Goal: Contribute content: Add original content to the website for others to see

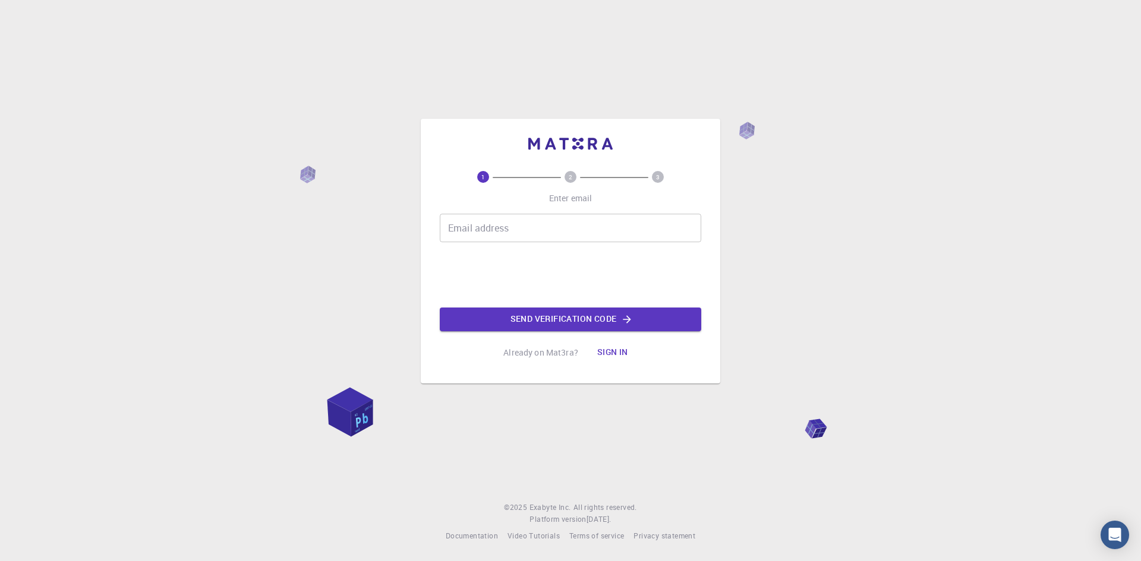
click at [508, 229] on input "Email address" at bounding box center [570, 228] width 261 height 29
type input "[EMAIL_ADDRESS][DOMAIN_NAME]"
click at [542, 315] on button "Send verification code" at bounding box center [570, 320] width 261 height 24
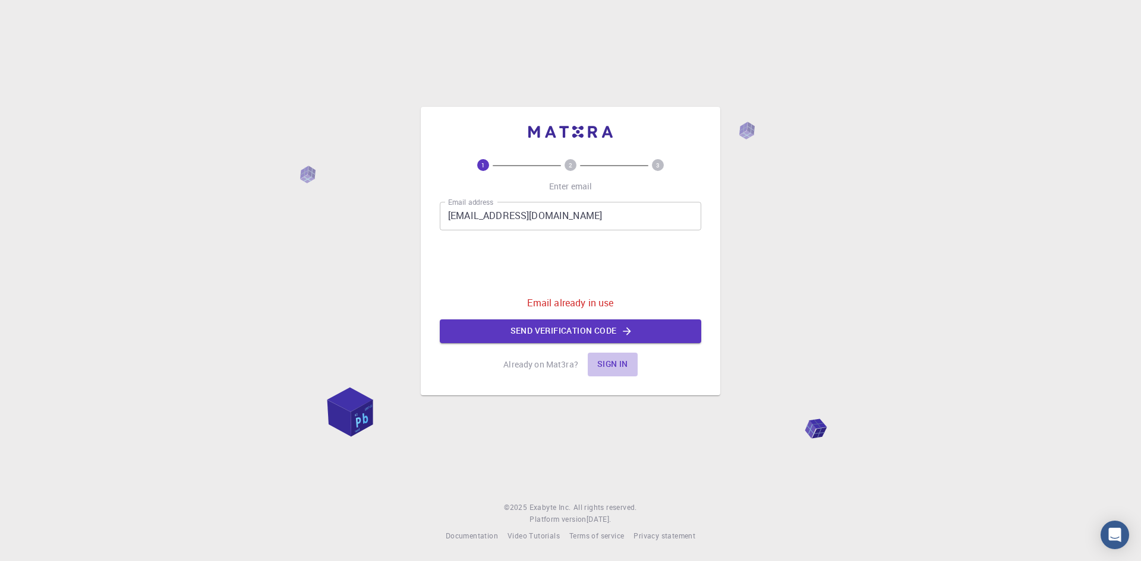
click at [605, 360] on button "Sign in" at bounding box center [613, 365] width 50 height 24
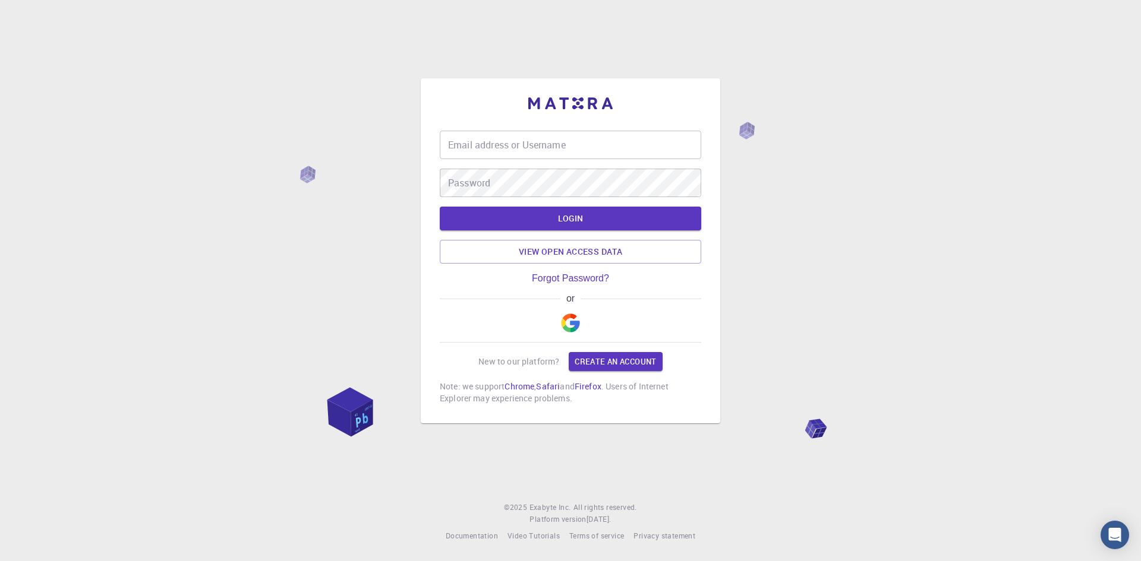
click at [532, 149] on input "Email address or Username" at bounding box center [570, 145] width 261 height 29
type input "[PERSON_NAME]"
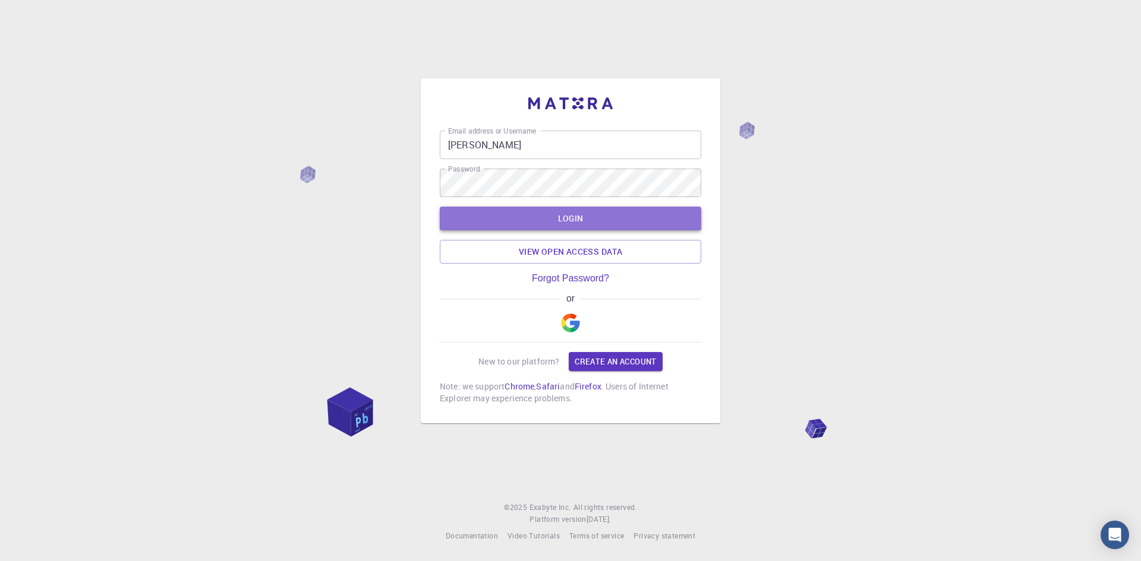
click at [590, 216] on button "LOGIN" at bounding box center [570, 219] width 261 height 24
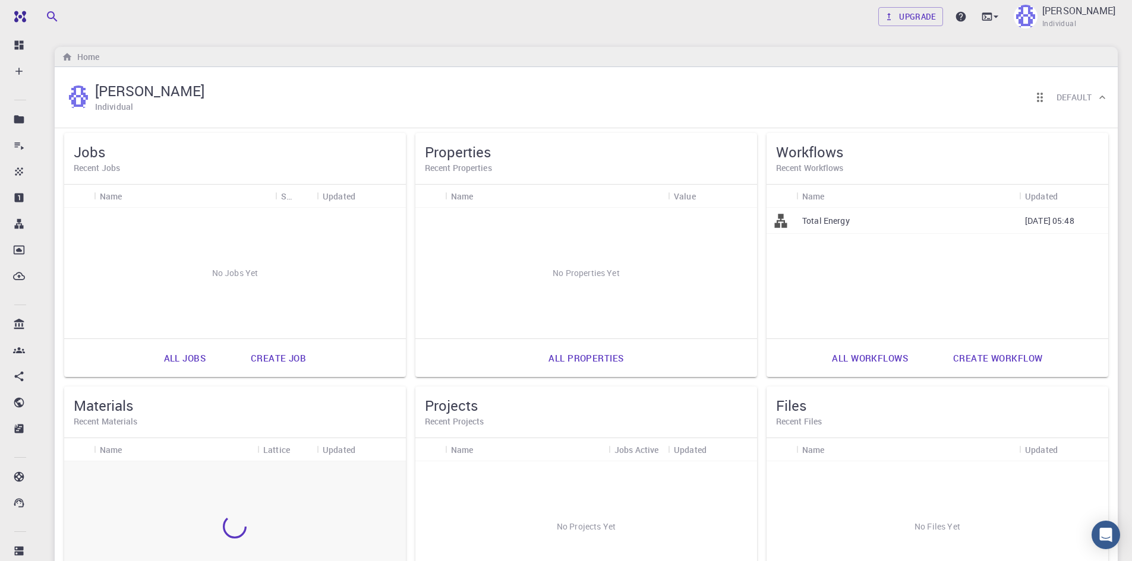
click at [478, 76] on div "[PERSON_NAME] Individual Default" at bounding box center [586, 97] width 1063 height 61
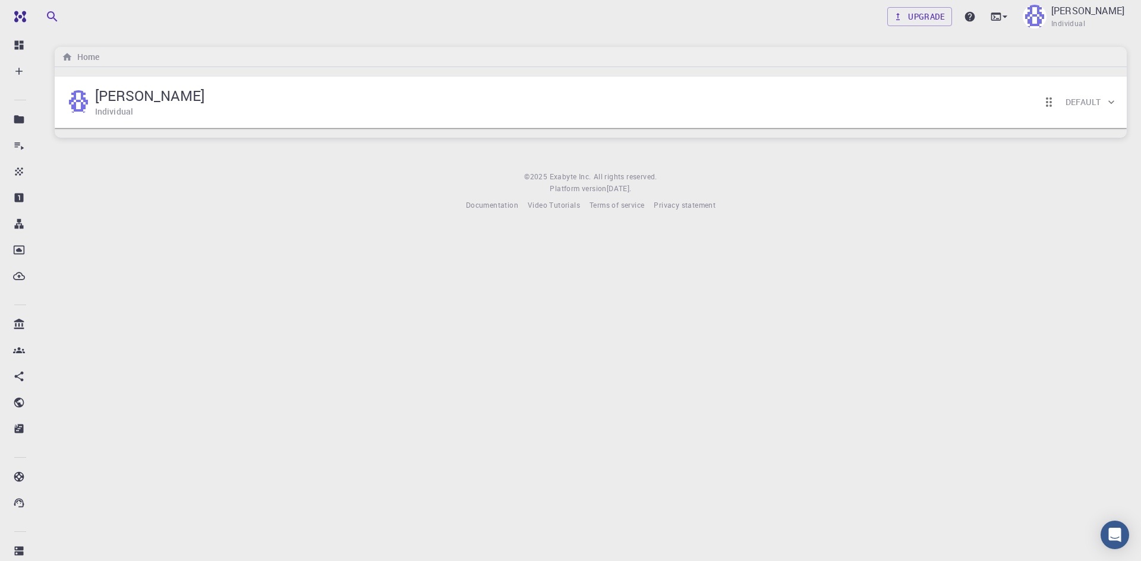
click at [443, 105] on div "[PERSON_NAME] Individual Default" at bounding box center [584, 102] width 1041 height 37
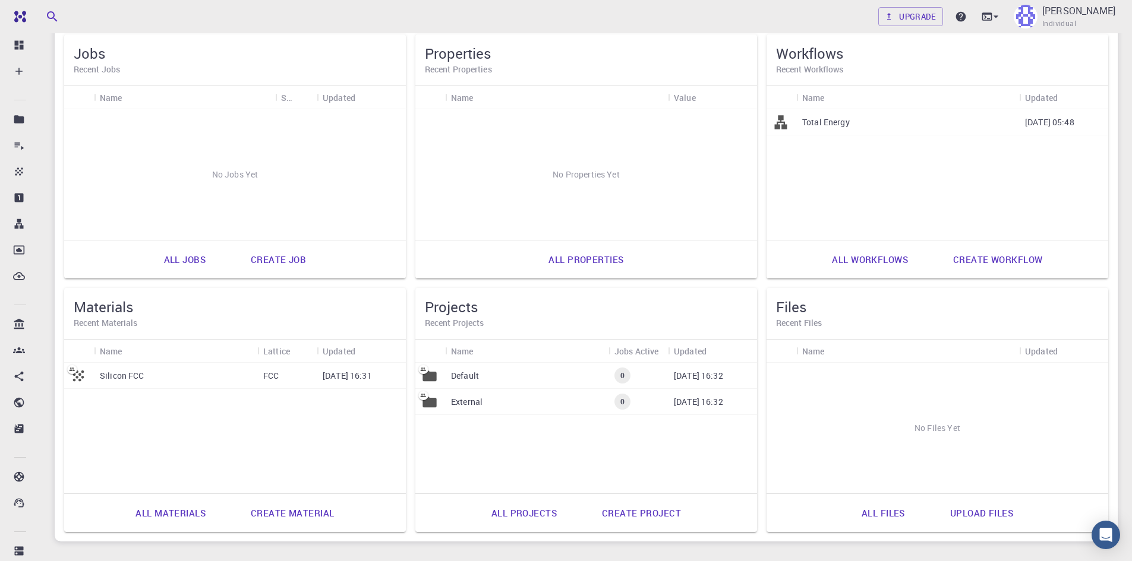
scroll to position [99, 0]
click at [304, 519] on link "Create material" at bounding box center [292, 512] width 109 height 29
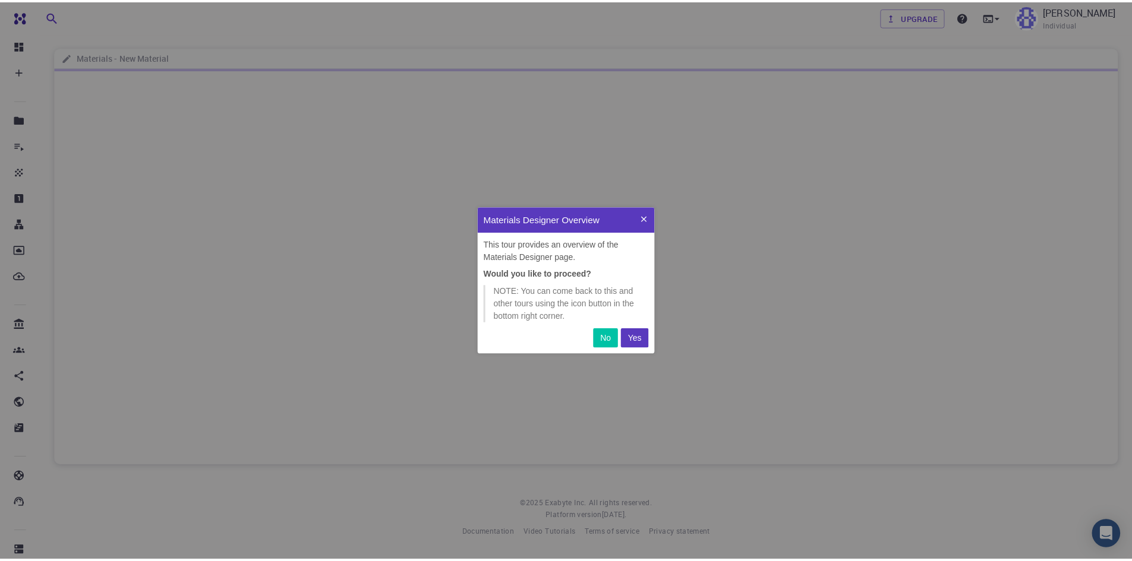
scroll to position [138, 169]
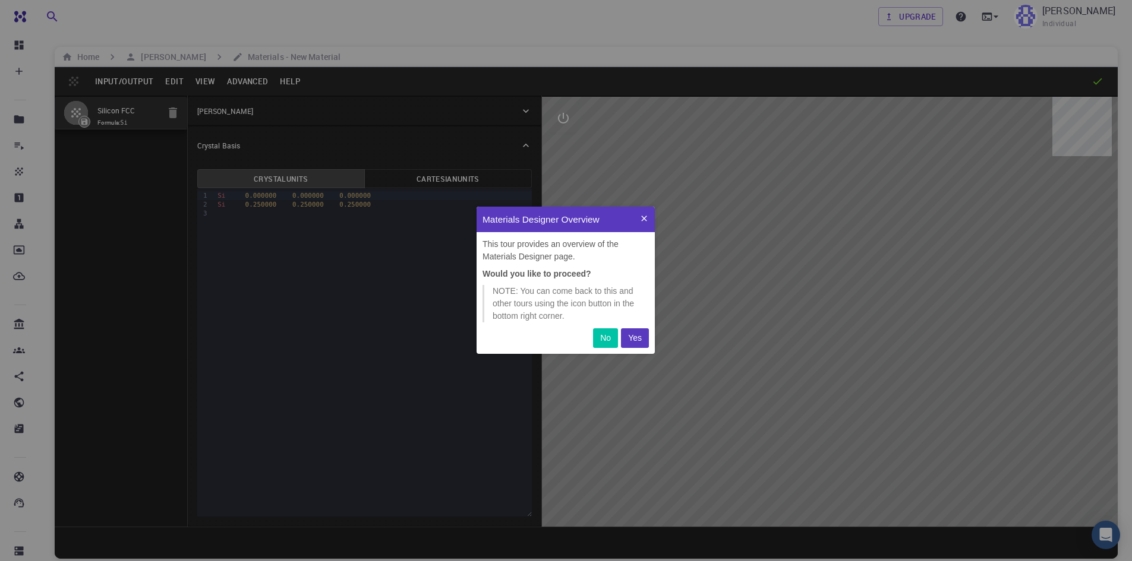
click at [630, 336] on p "Yes" at bounding box center [635, 338] width 14 height 12
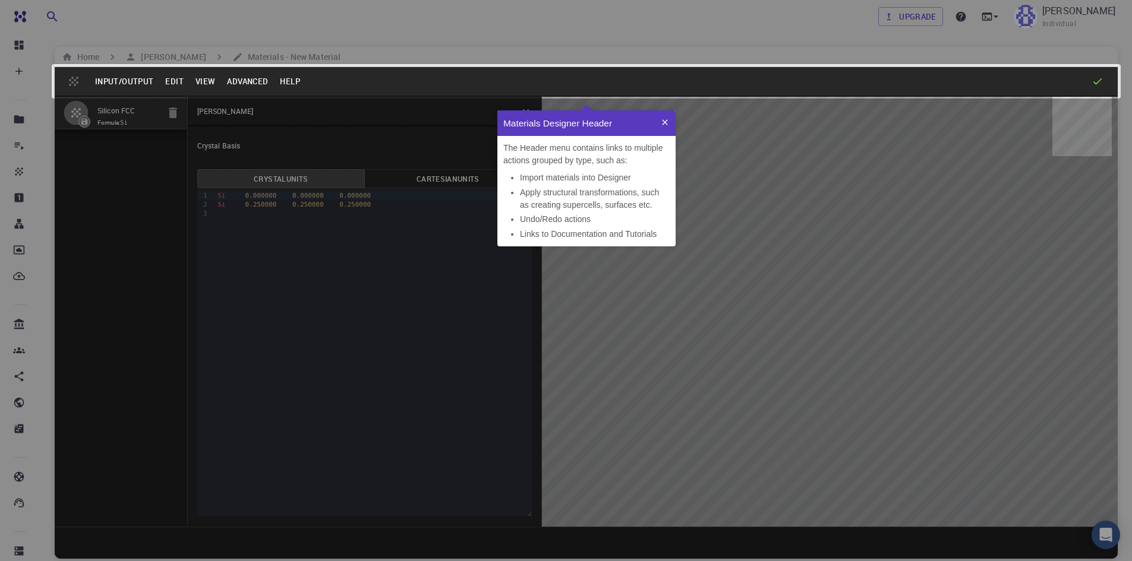
scroll to position [127, 169]
click at [710, 141] on icon at bounding box center [596, 311] width 1310 height 740
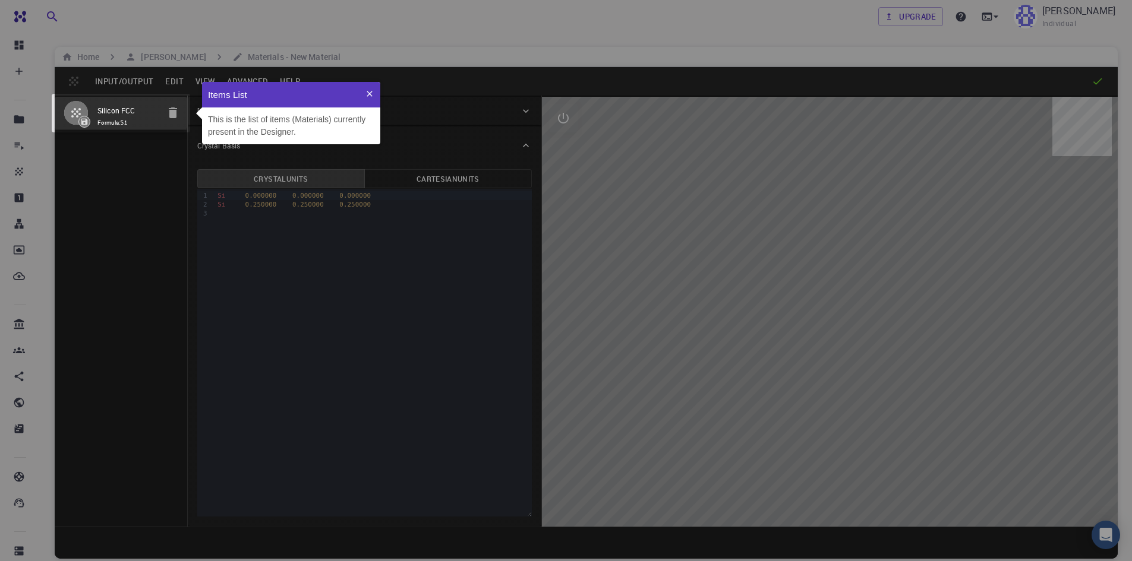
scroll to position [53, 169]
click at [393, 141] on icon at bounding box center [596, 311] width 1310 height 740
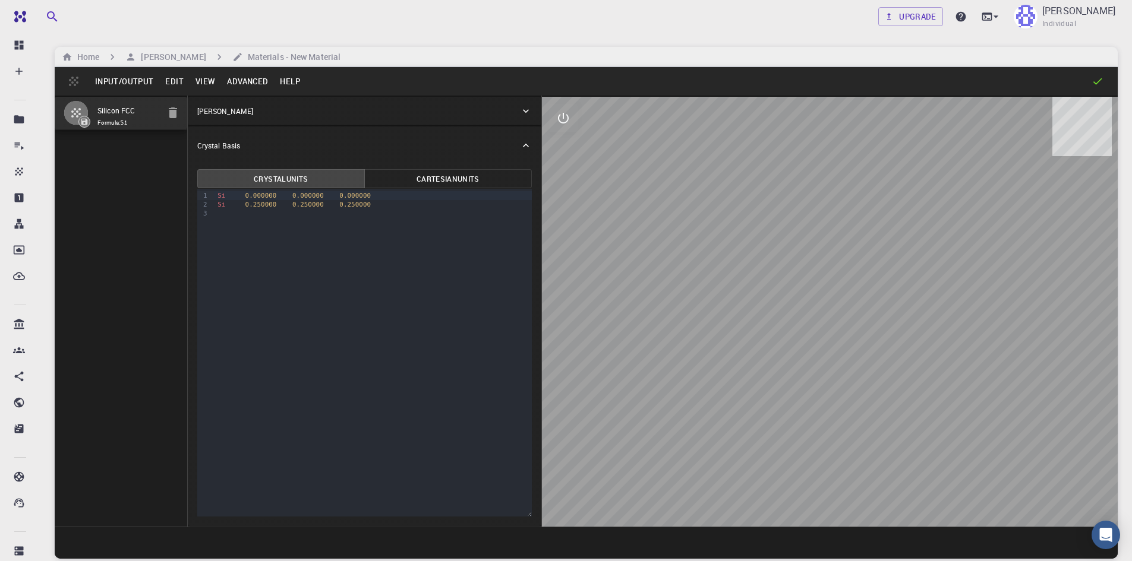
click at [114, 83] on button "Input/Output" at bounding box center [124, 81] width 70 height 19
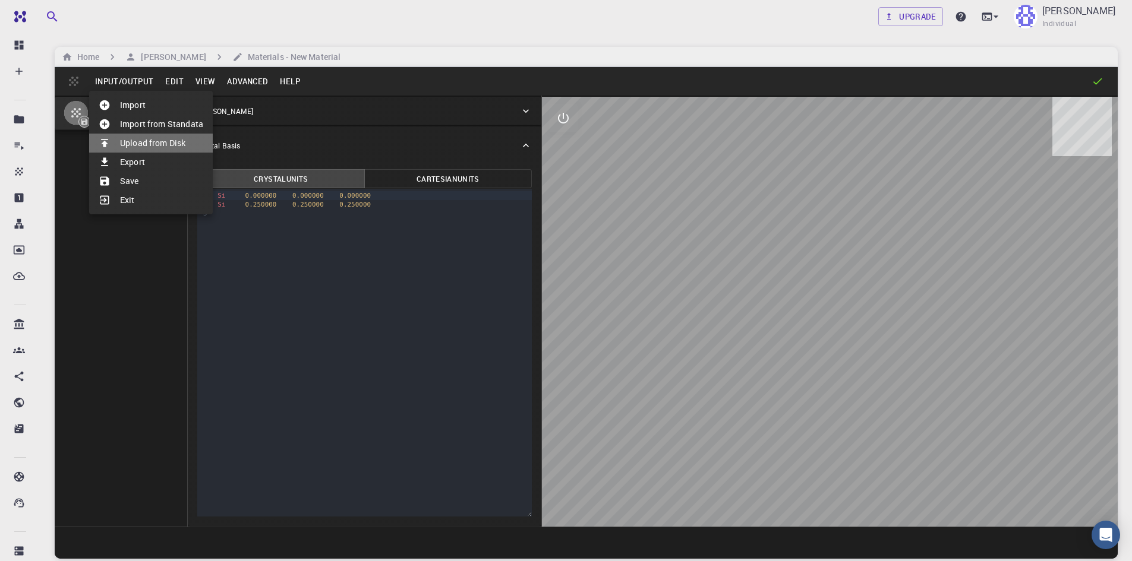
click at [160, 151] on li "Upload from Disk" at bounding box center [151, 143] width 124 height 19
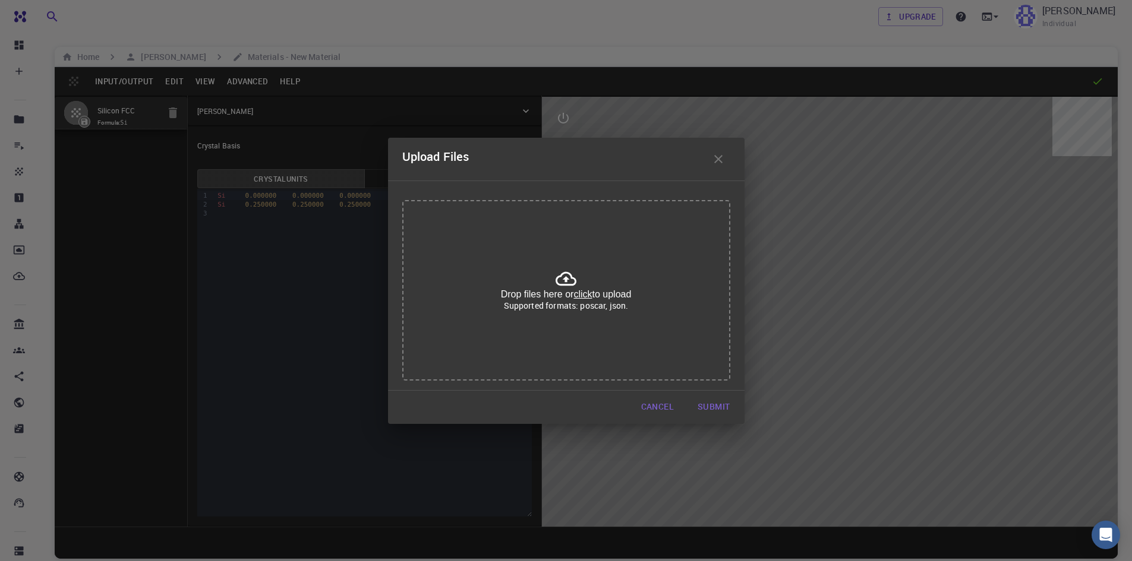
click at [583, 289] on u "click" at bounding box center [582, 294] width 18 height 10
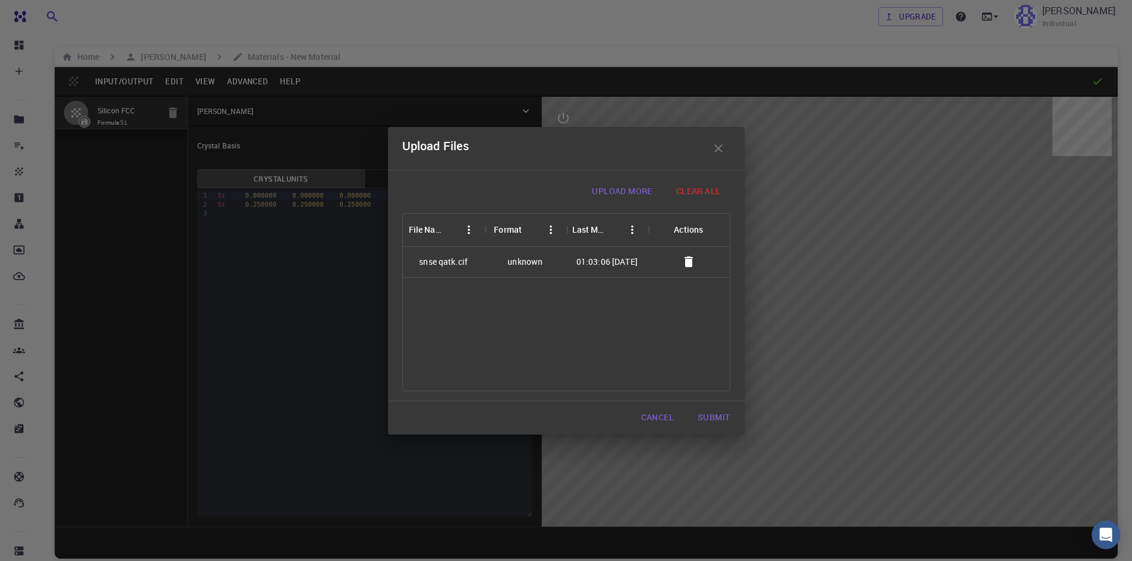
click at [708, 408] on button "Submit" at bounding box center [713, 418] width 51 height 24
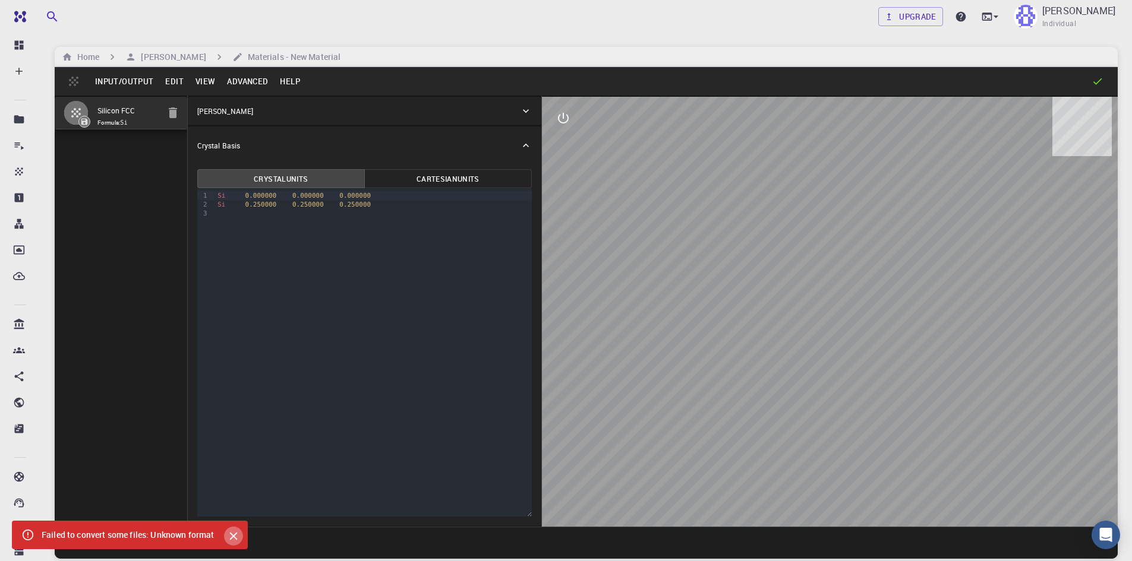
click at [231, 539] on icon "Close" at bounding box center [233, 537] width 8 height 8
